Goal: Information Seeking & Learning: Learn about a topic

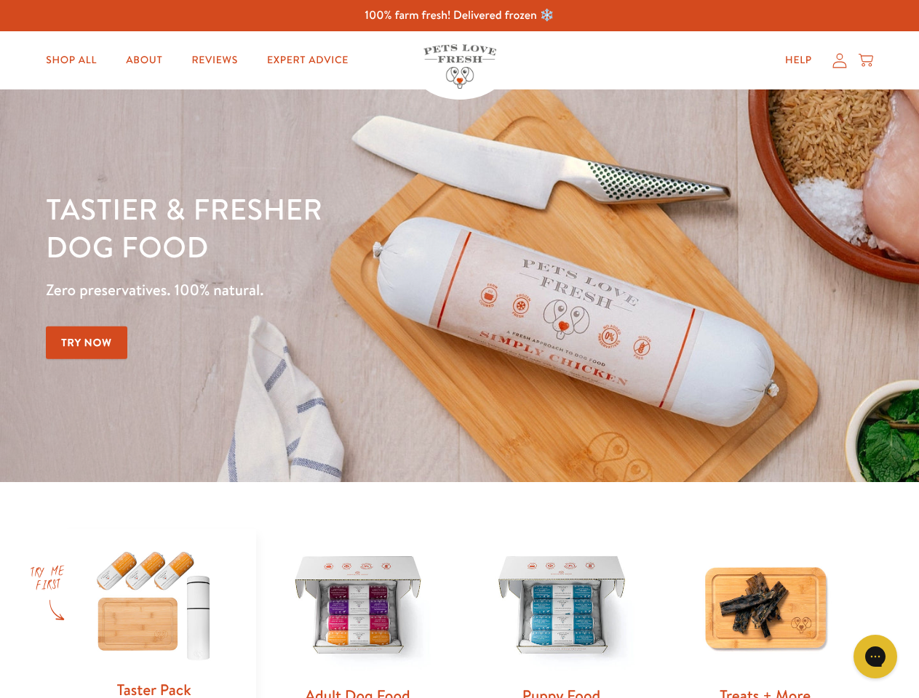
click at [459, 349] on div "Tastier & fresher dog food Zero preservatives. 100% natural. Try Now" at bounding box center [321, 286] width 551 height 192
click at [875, 657] on icon "Gorgias live chat" at bounding box center [875, 657] width 14 height 14
